Goal: Information Seeking & Learning: Learn about a topic

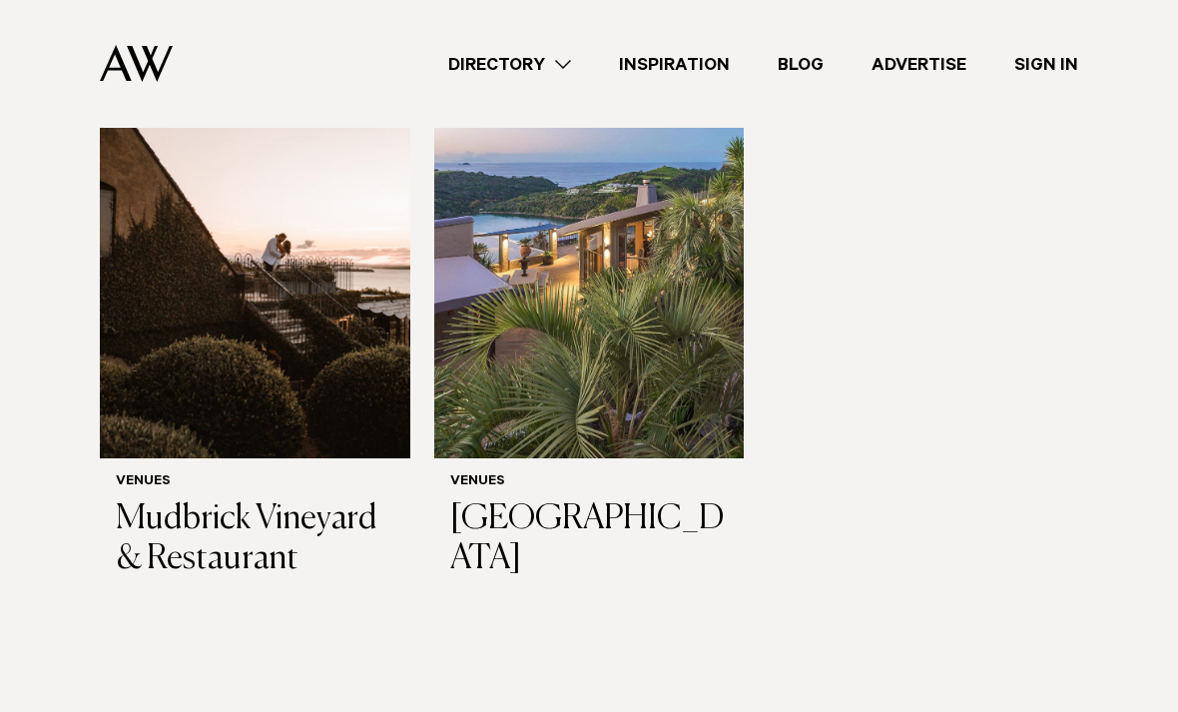
scroll to position [404, 0]
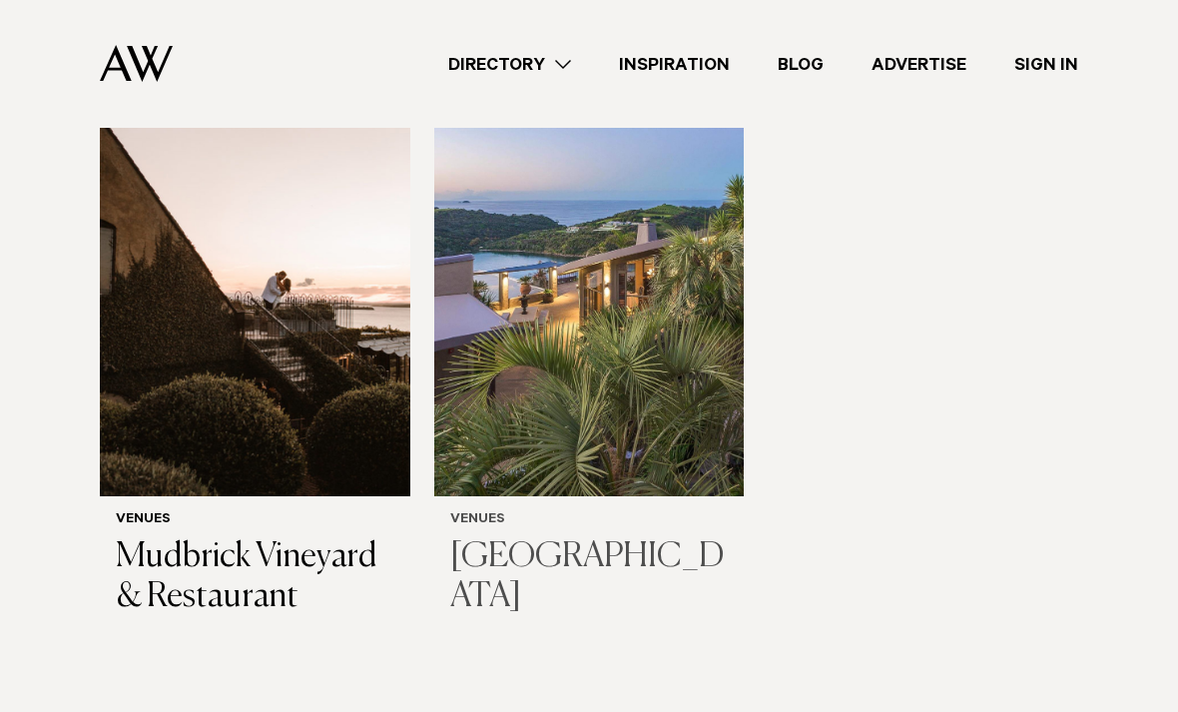
click at [483, 260] on img at bounding box center [589, 288] width 311 height 416
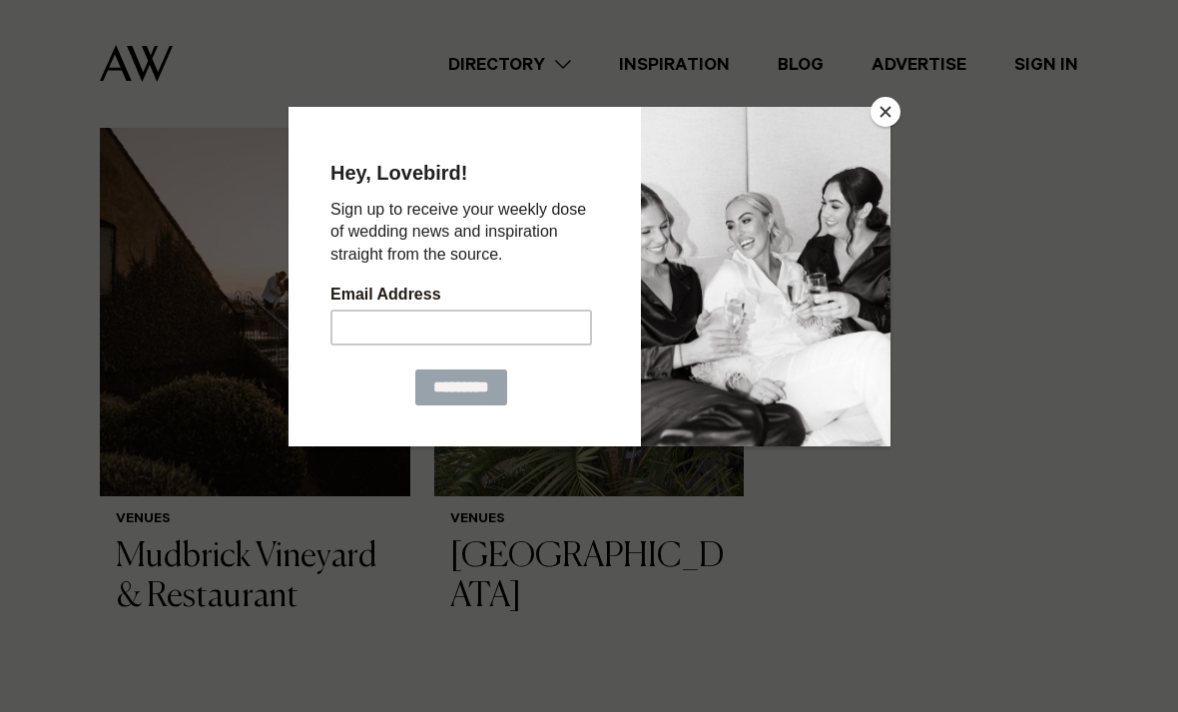
click at [883, 91] on div at bounding box center [589, 356] width 1178 height 712
click at [876, 118] on button "Close" at bounding box center [886, 112] width 30 height 30
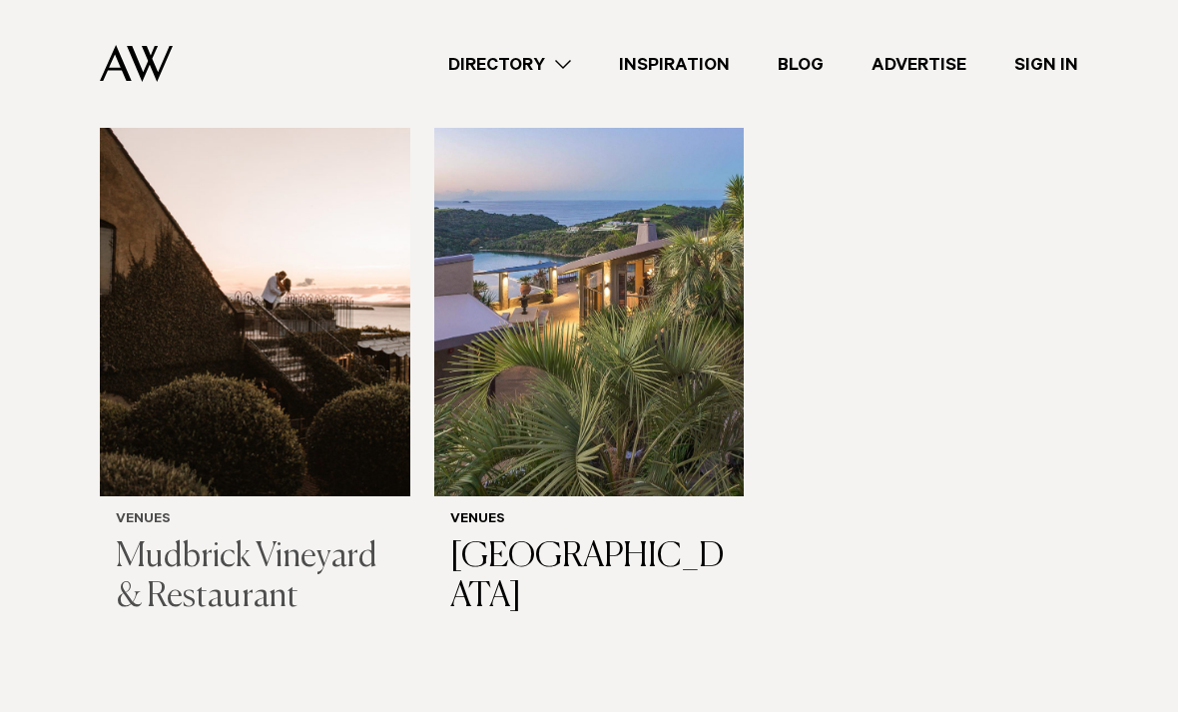
click at [177, 442] on img at bounding box center [255, 288] width 311 height 416
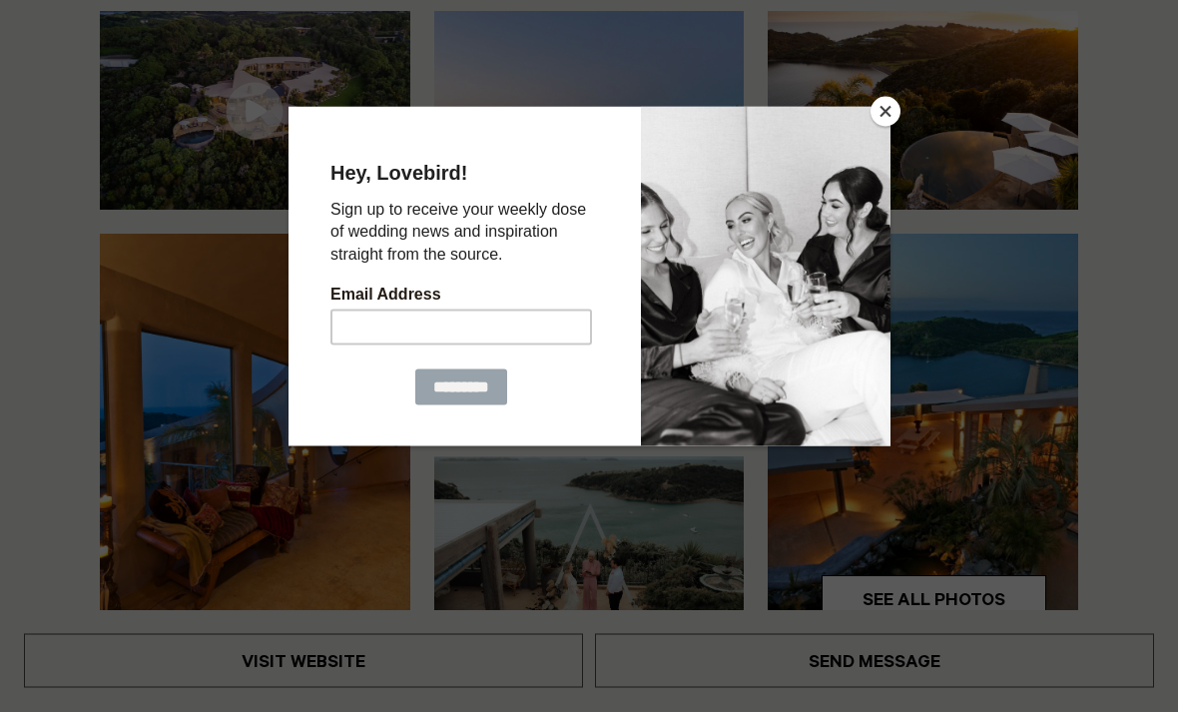
scroll to position [349, 0]
click at [892, 127] on button "Close" at bounding box center [886, 112] width 30 height 30
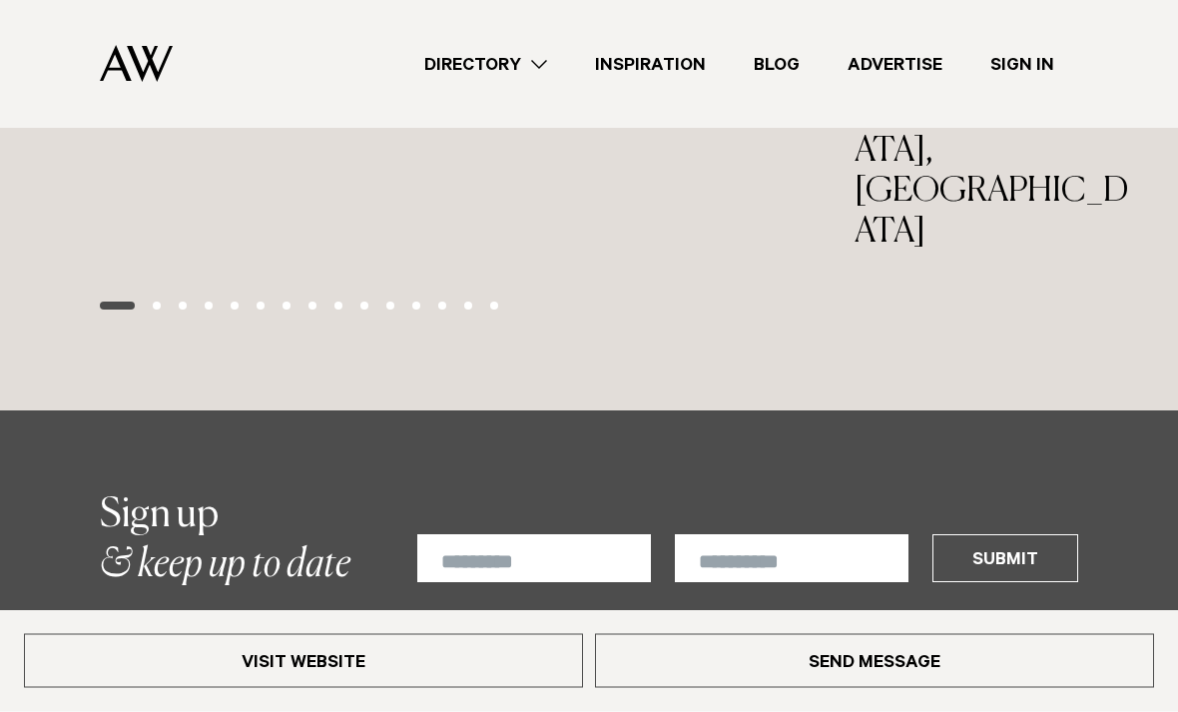
scroll to position [2685, 0]
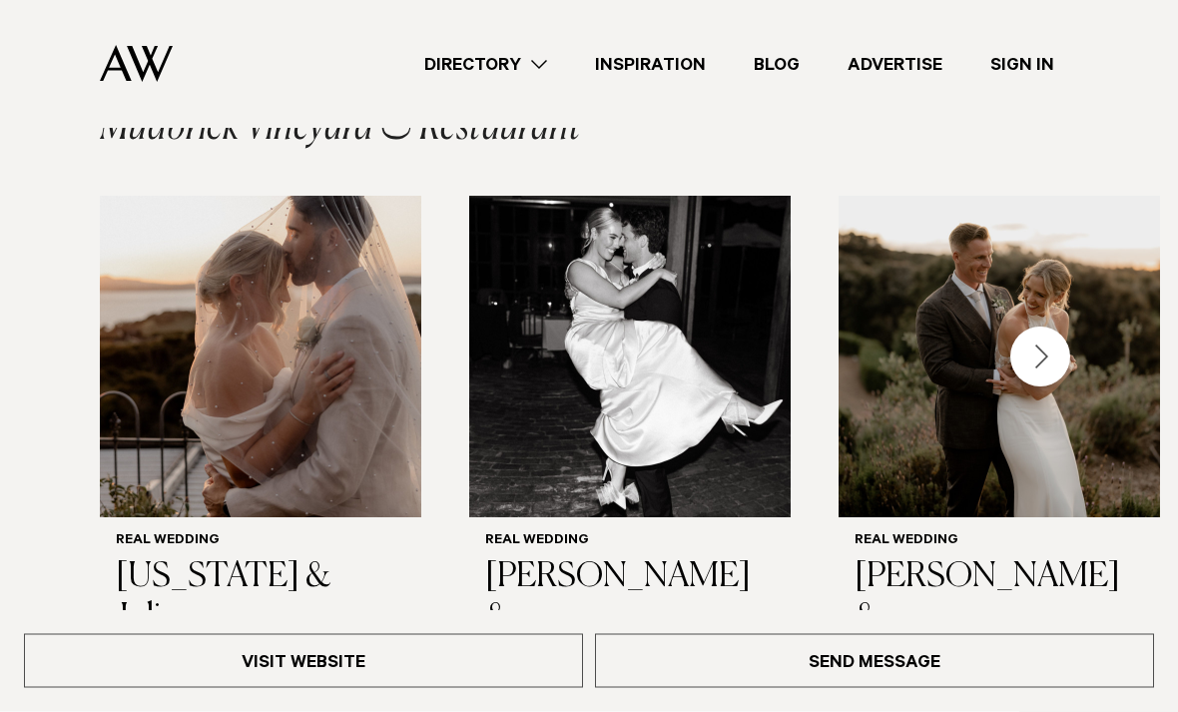
scroll to position [2838, 0]
click at [511, 325] on img "2 / 7" at bounding box center [630, 357] width 322 height 322
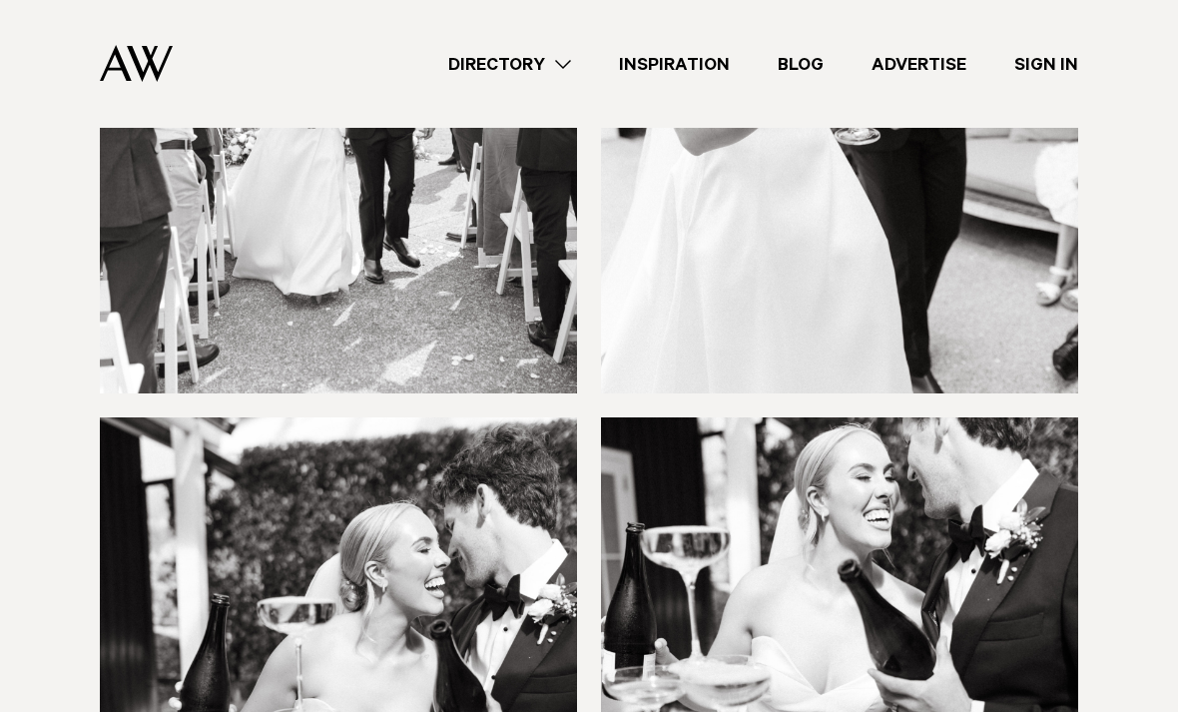
scroll to position [10294, 0]
